Goal: Information Seeking & Learning: Learn about a topic

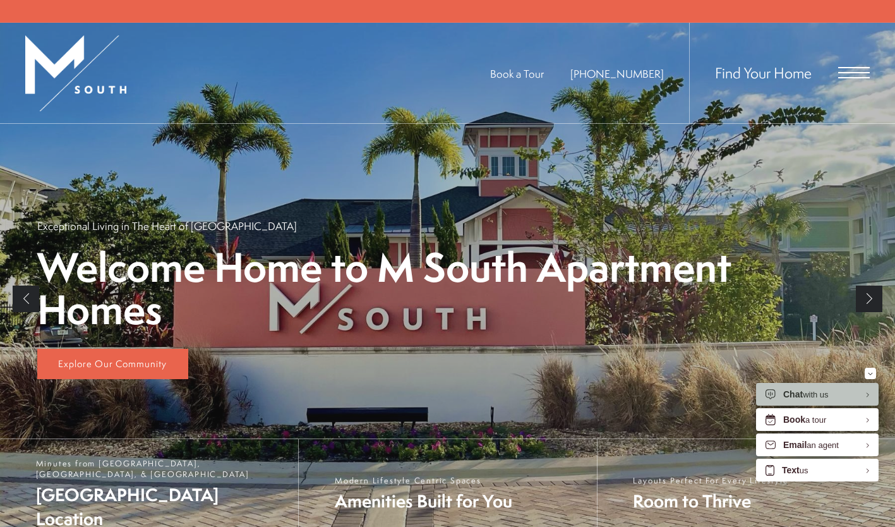
scroll to position [158, 0]
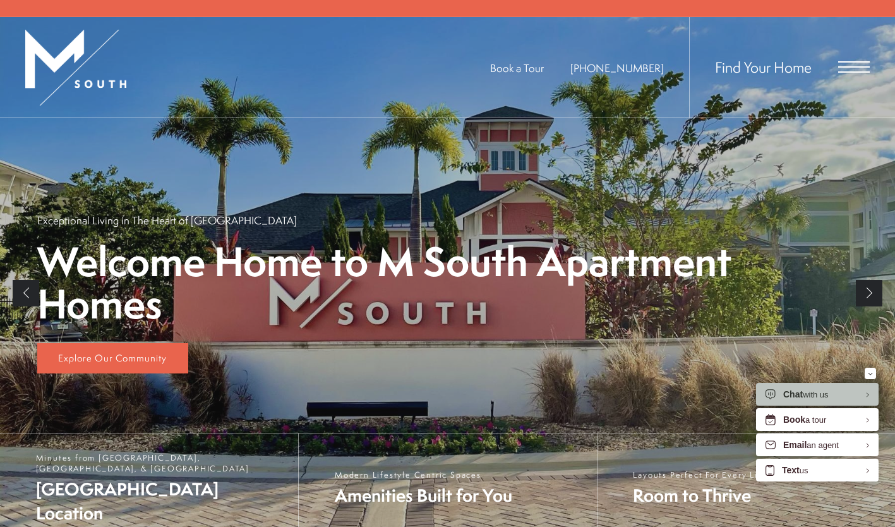
click at [856, 63] on span "Open Menu" at bounding box center [854, 66] width 32 height 11
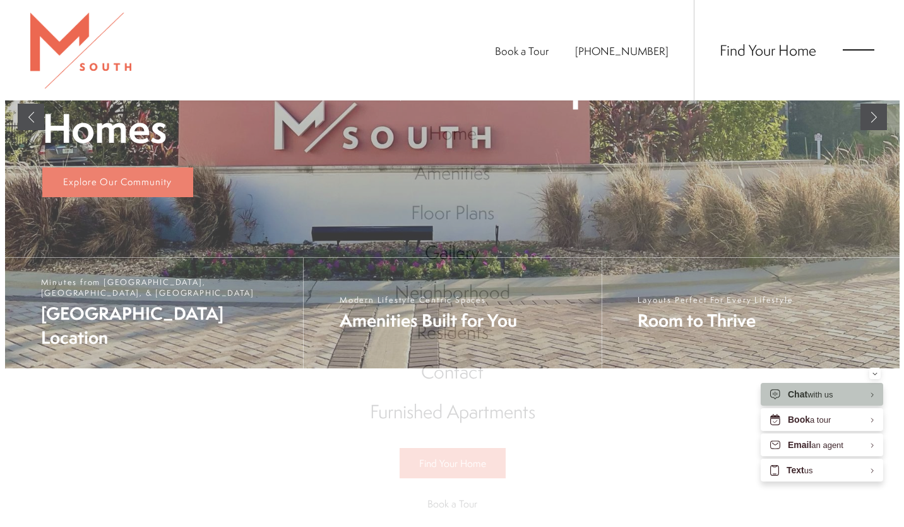
scroll to position [0, 0]
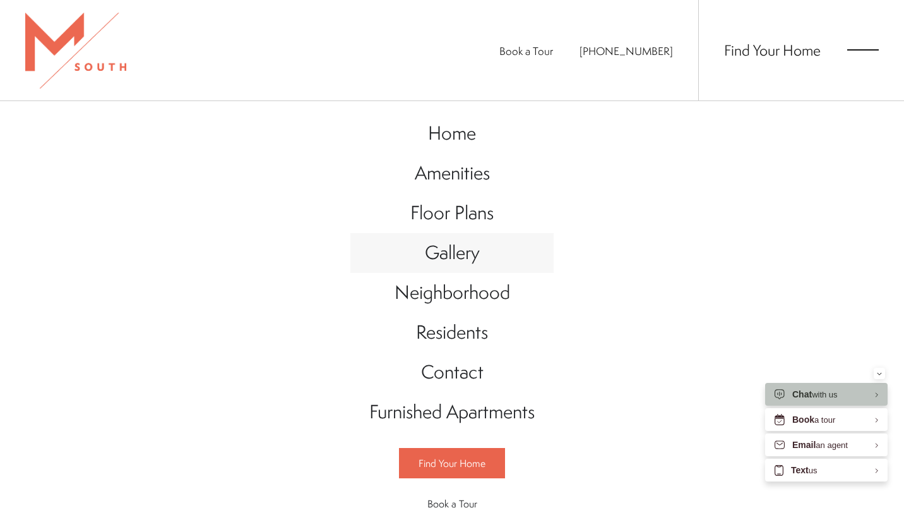
click at [438, 261] on span "Gallery" at bounding box center [452, 252] width 55 height 26
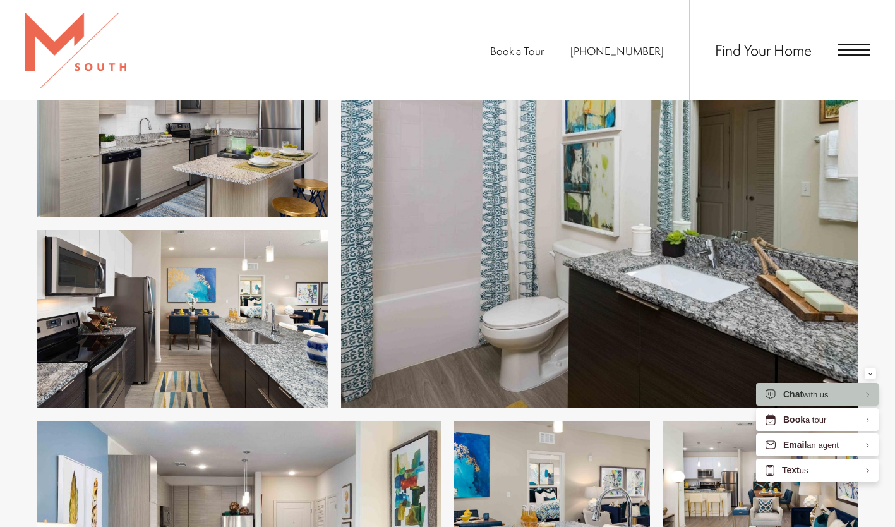
scroll to position [2039, 0]
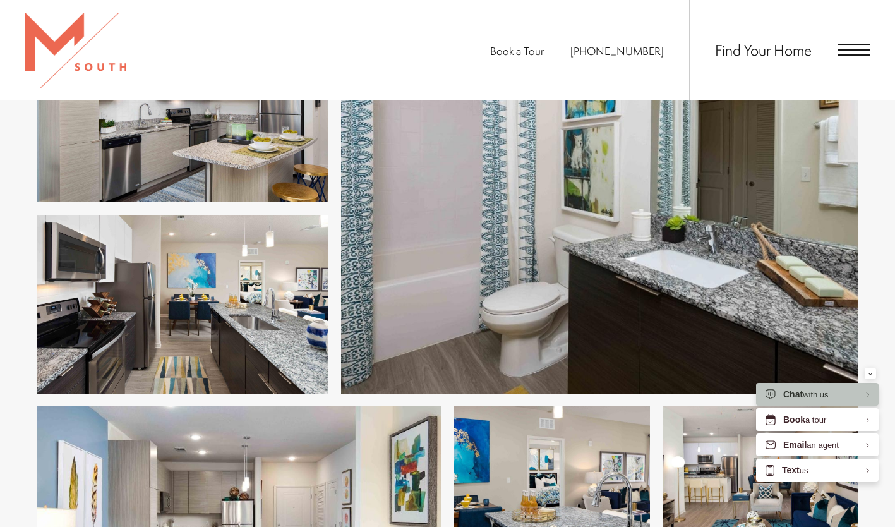
click at [856, 54] on span "Open Menu" at bounding box center [854, 49] width 32 height 11
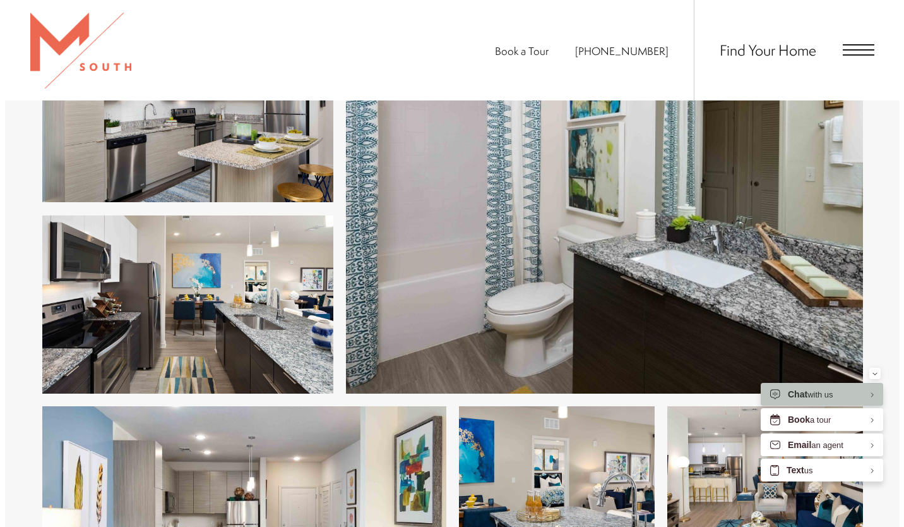
scroll to position [0, 0]
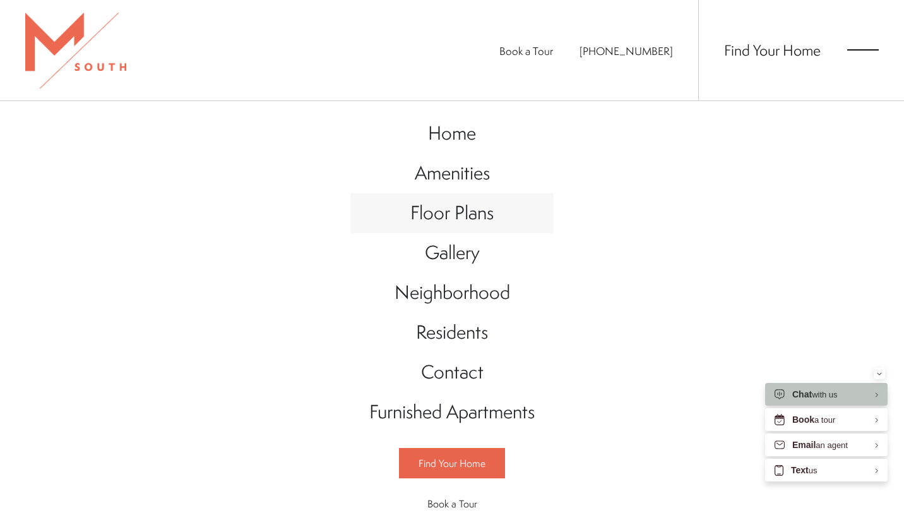
click at [431, 208] on span "Floor Plans" at bounding box center [451, 213] width 83 height 26
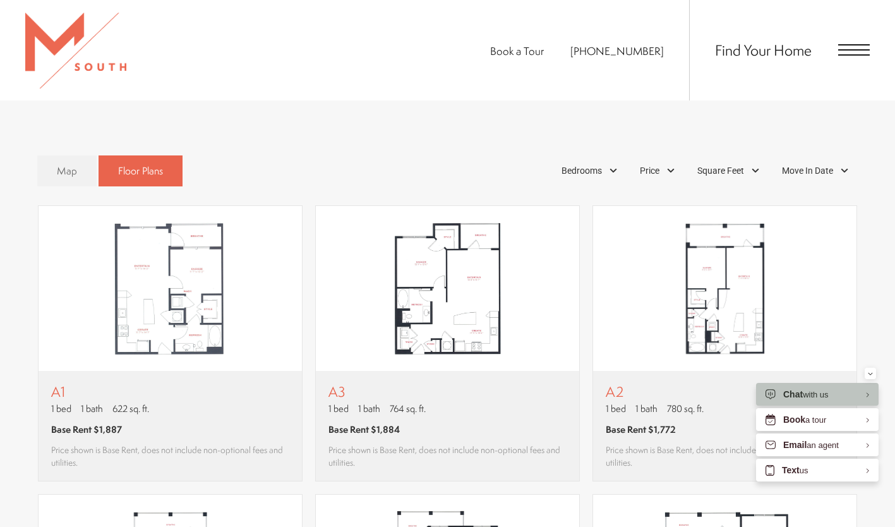
scroll to position [751, 0]
click at [607, 169] on div "Bedrooms" at bounding box center [591, 169] width 72 height 21
click at [544, 229] on span "2 Bedroom" at bounding box center [566, 228] width 63 height 14
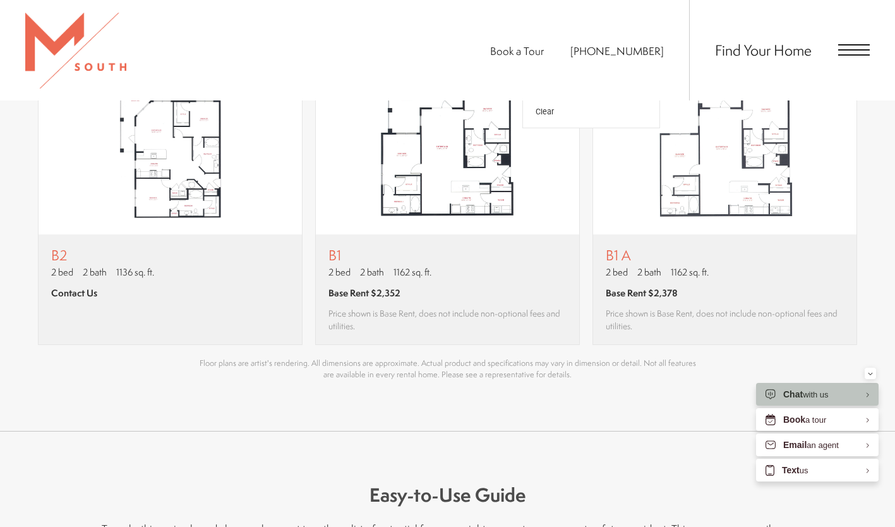
scroll to position [784, 0]
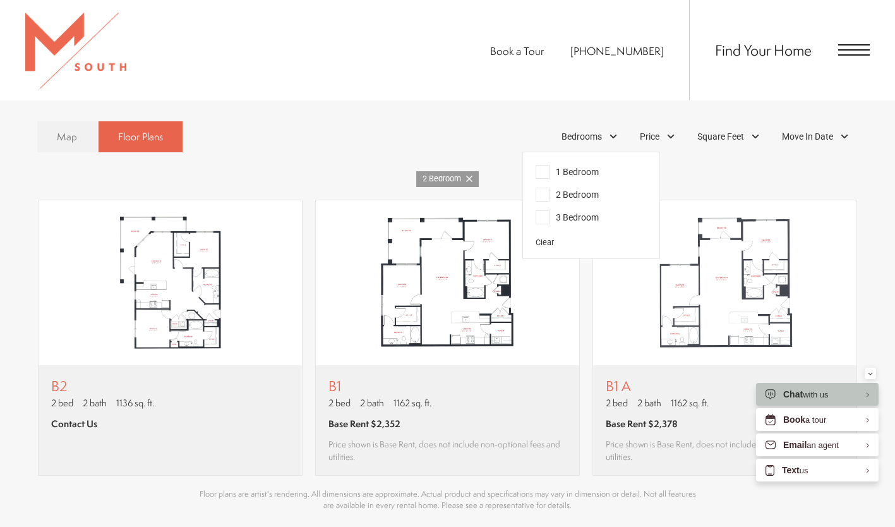
click at [56, 127] on link "Map" at bounding box center [66, 136] width 59 height 31
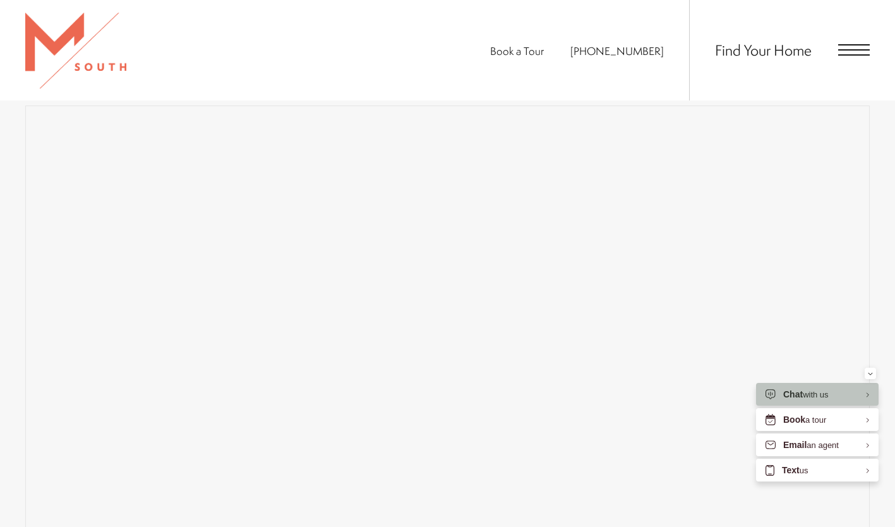
scroll to position [902, 0]
click at [844, 48] on span "Open Menu" at bounding box center [854, 49] width 32 height 11
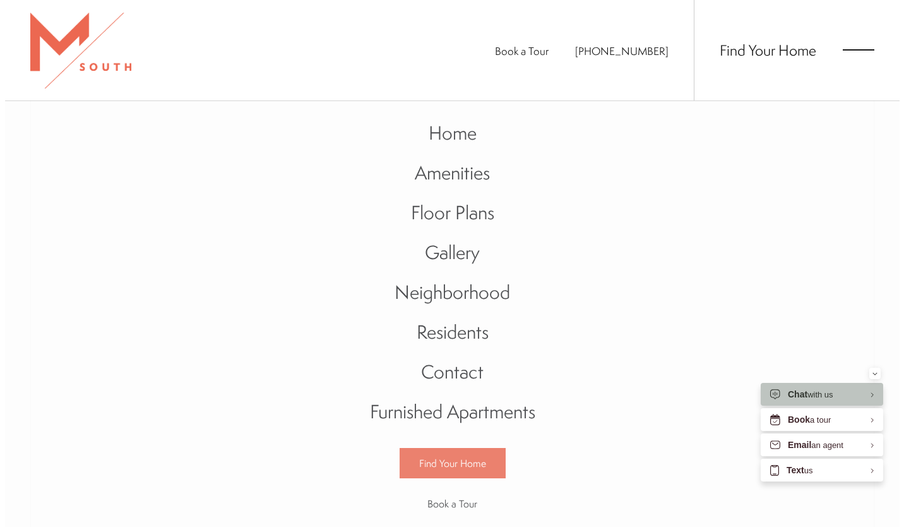
scroll to position [0, 0]
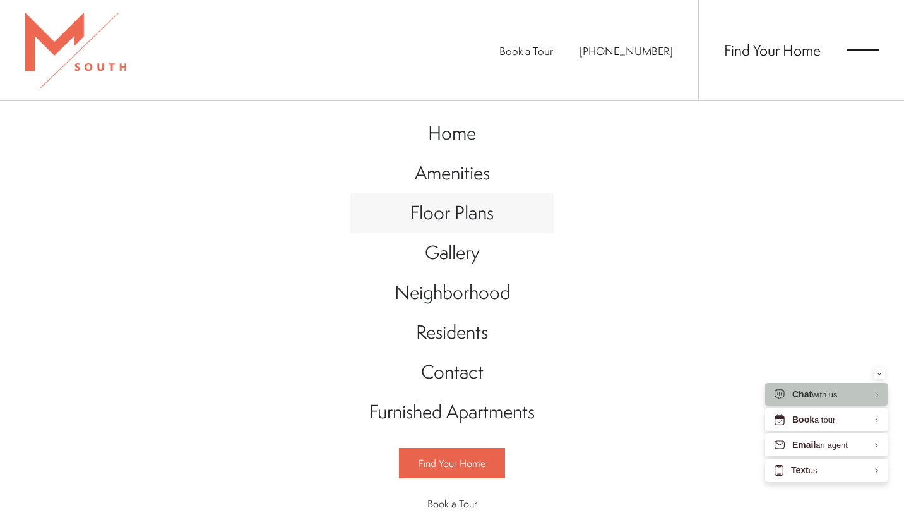
click at [446, 224] on span "Floor Plans" at bounding box center [451, 213] width 83 height 26
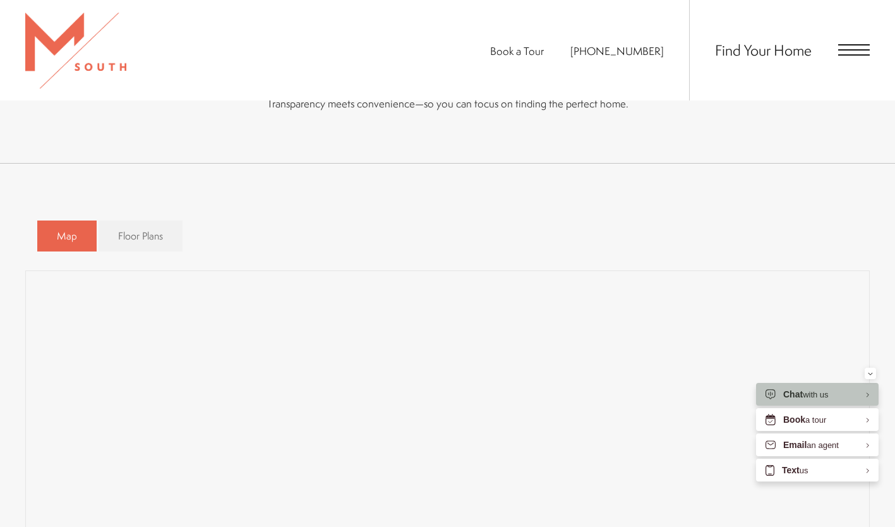
scroll to position [704, 0]
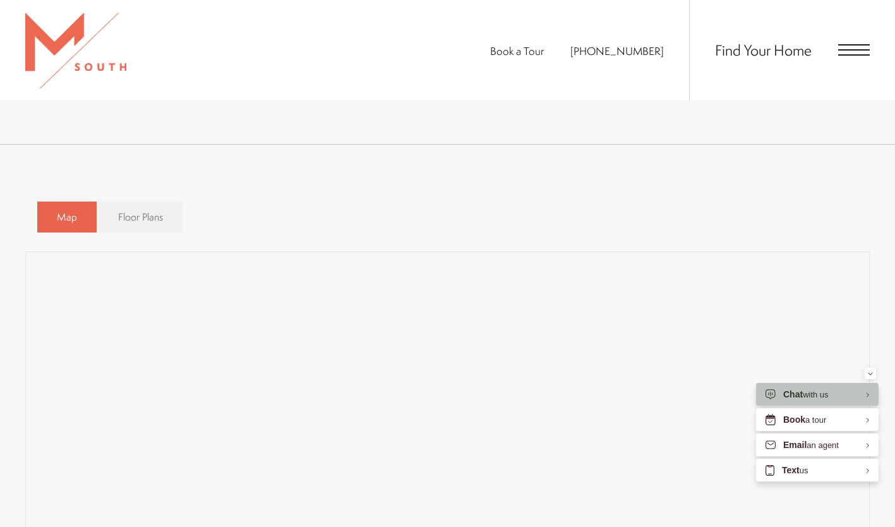
click at [150, 205] on link "Floor Plans" at bounding box center [140, 216] width 84 height 31
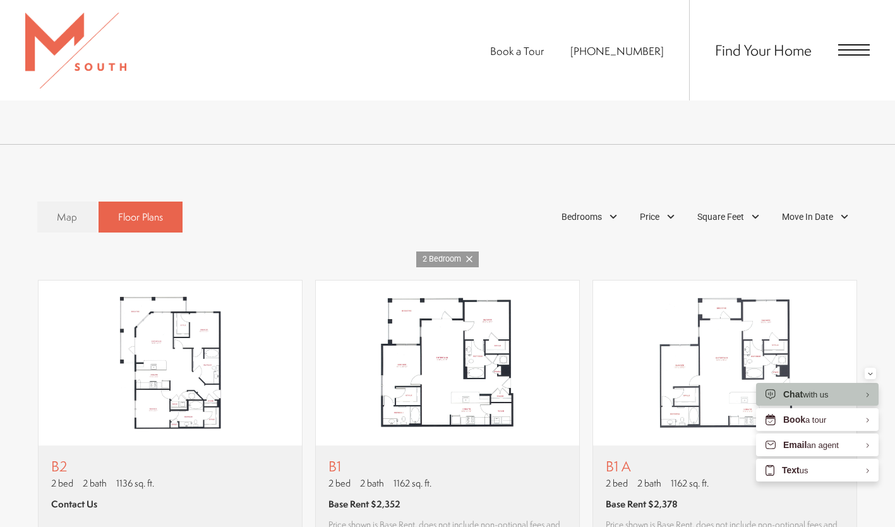
scroll to position [856, 0]
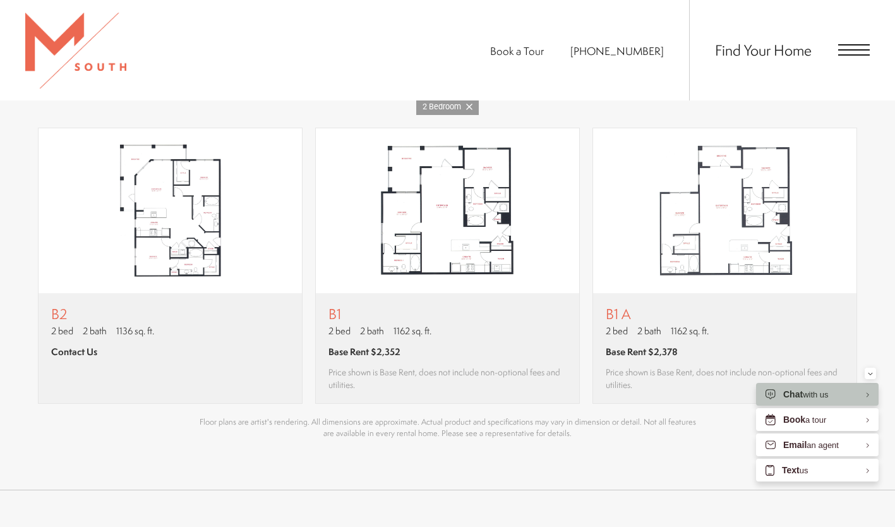
click at [848, 56] on span "Open Menu" at bounding box center [854, 54] width 32 height 1
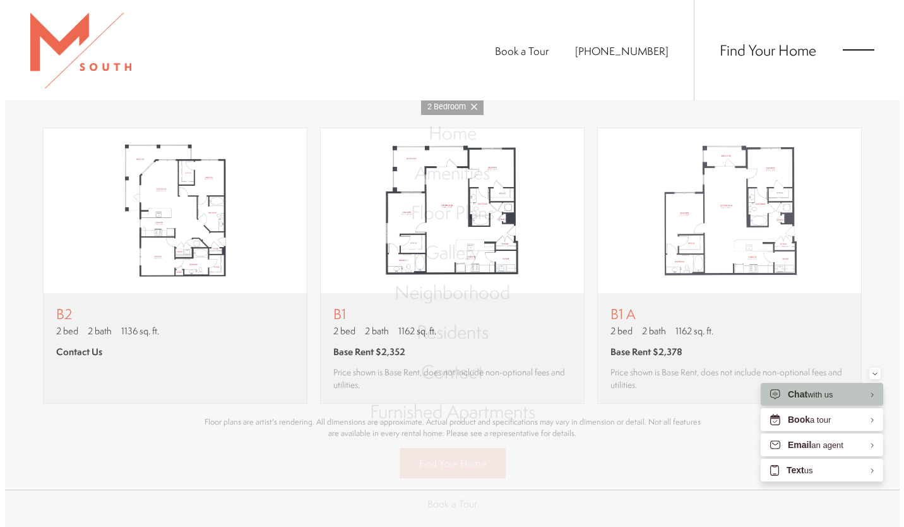
scroll to position [0, 0]
